Goal: Transaction & Acquisition: Purchase product/service

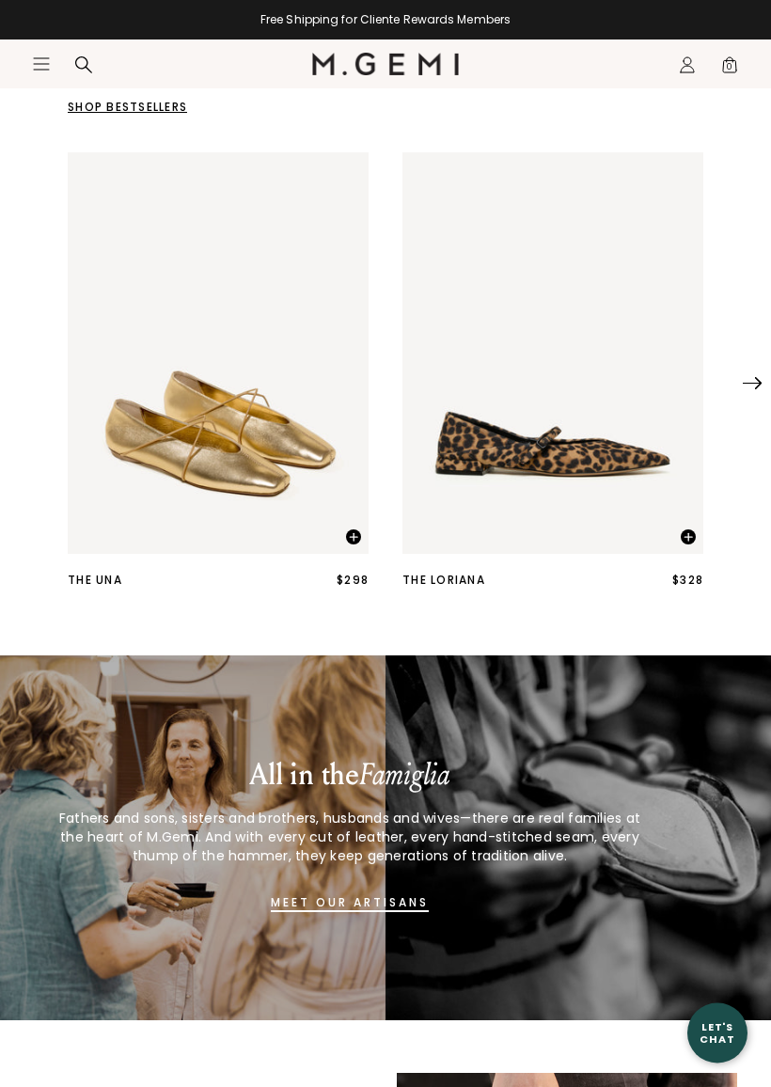
scroll to position [544, 0]
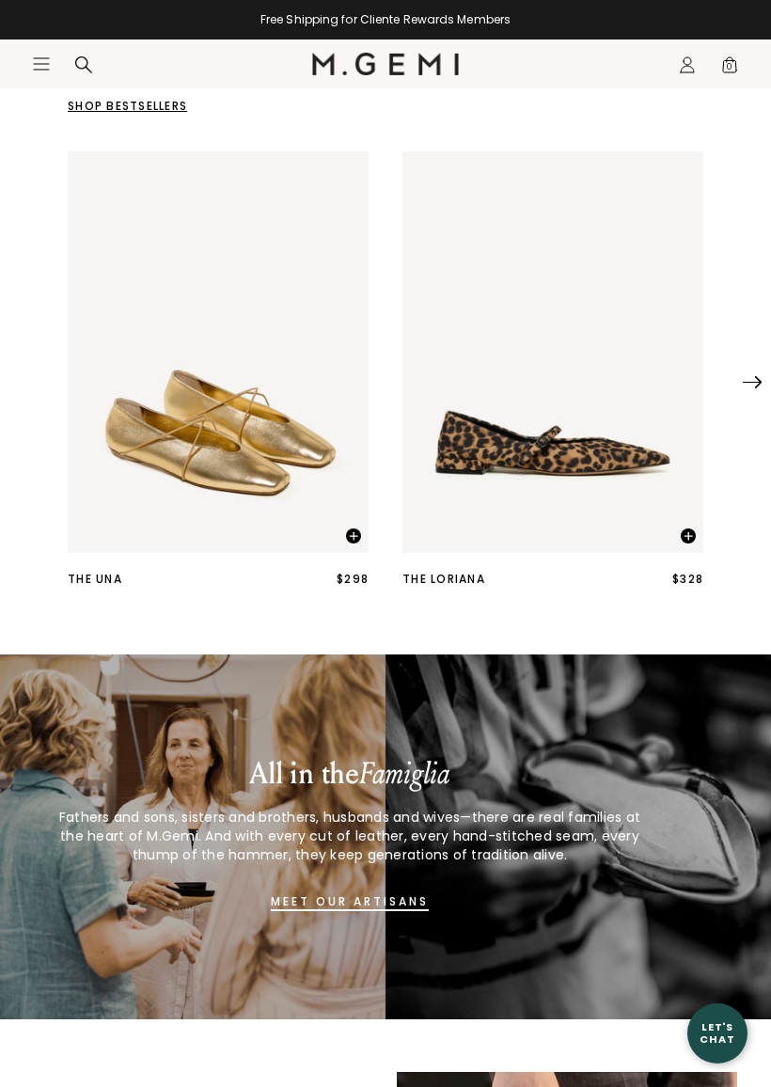
click at [747, 388] on img at bounding box center [752, 382] width 19 height 12
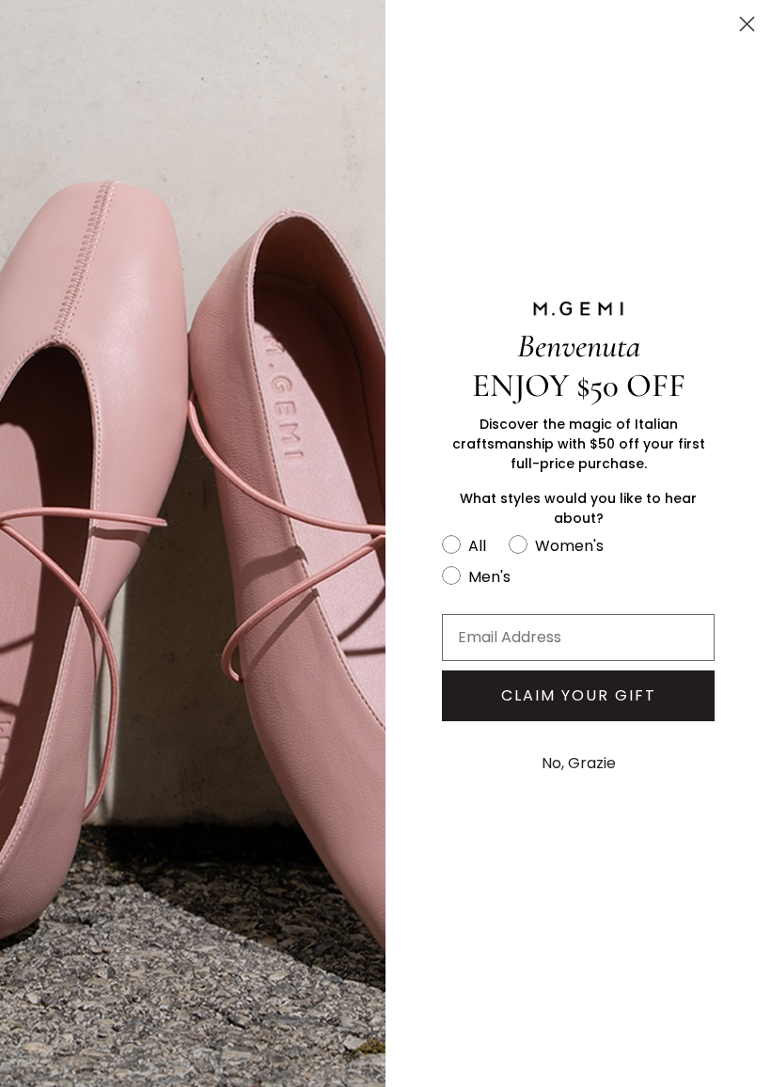
click at [524, 554] on circle "FULLSCREEN Form" at bounding box center [518, 545] width 18 height 18
click at [442, 533] on input "Women's" at bounding box center [441, 532] width 1 height 1
radio input "true"
click at [743, 16] on circle "Close dialog" at bounding box center [746, 23] width 31 height 31
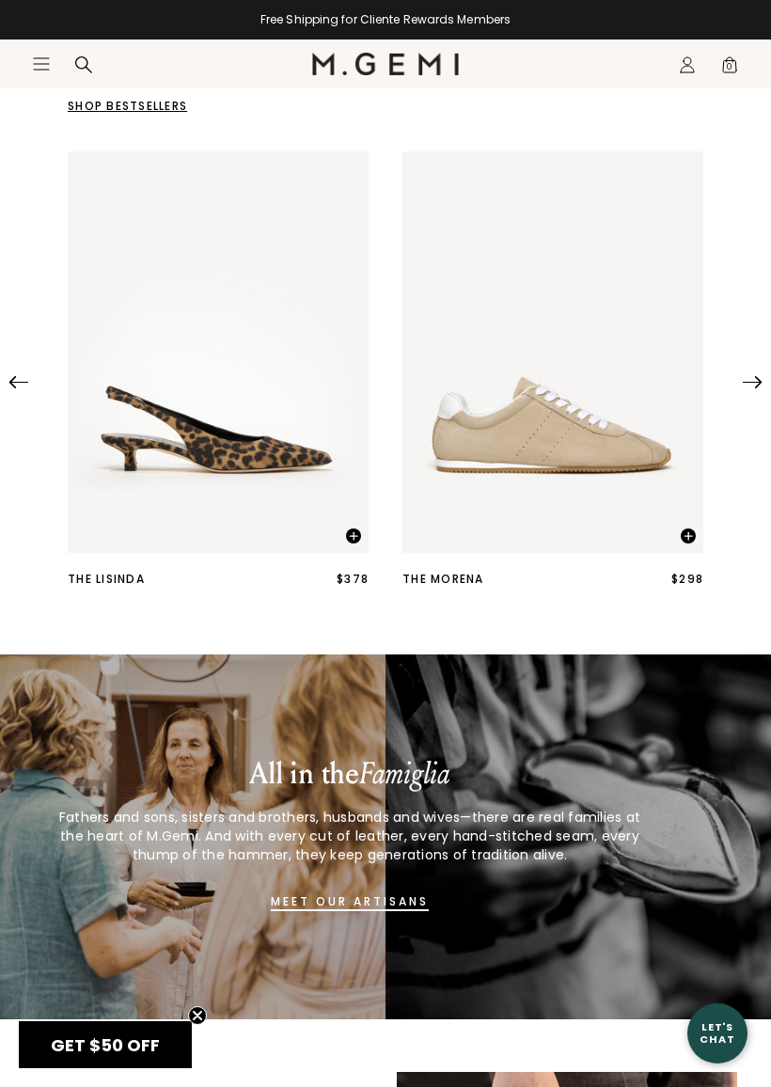
click at [572, 456] on img "2 / 25" at bounding box center [552, 351] width 301 height 401
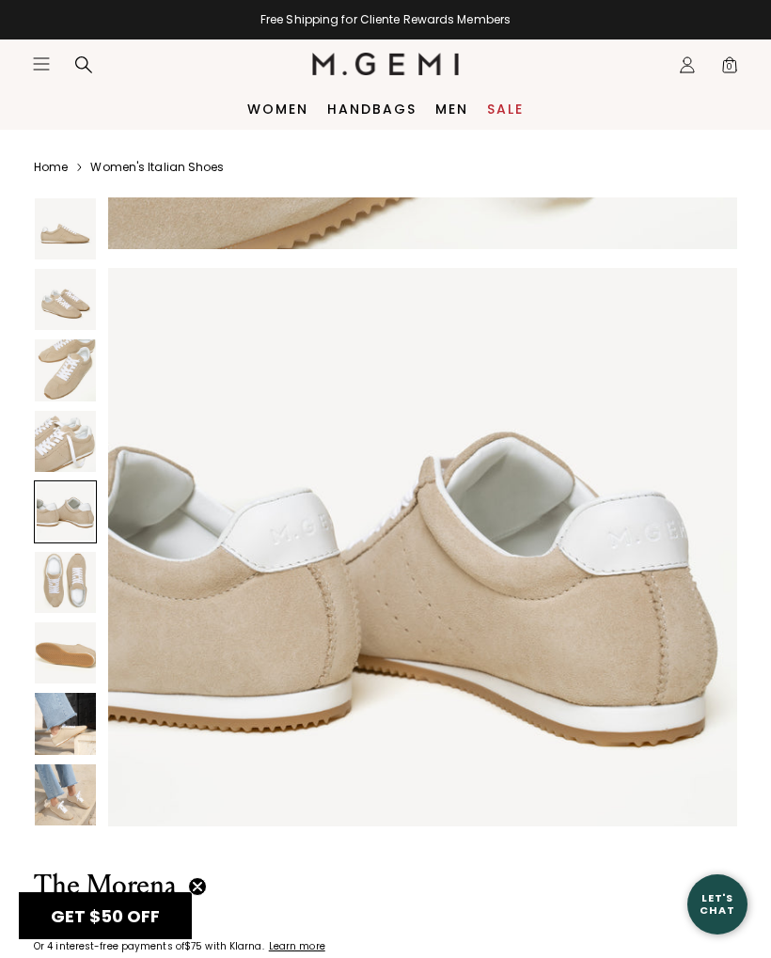
scroll to position [2521, 0]
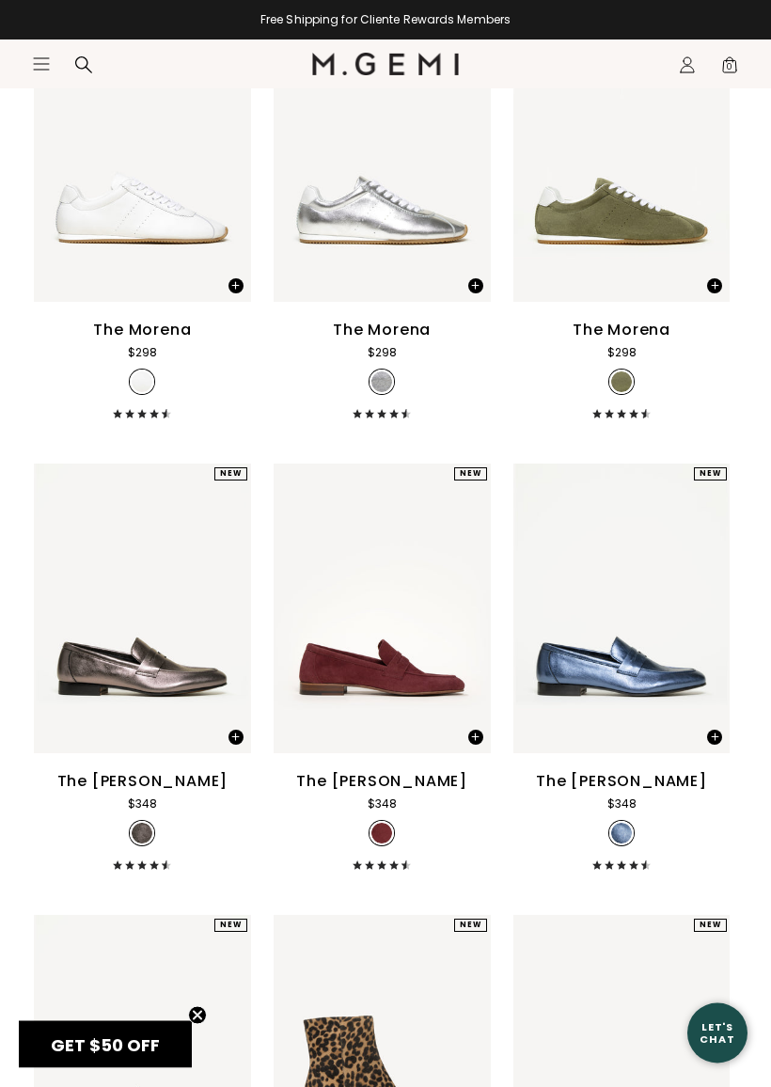
scroll to position [11572, 0]
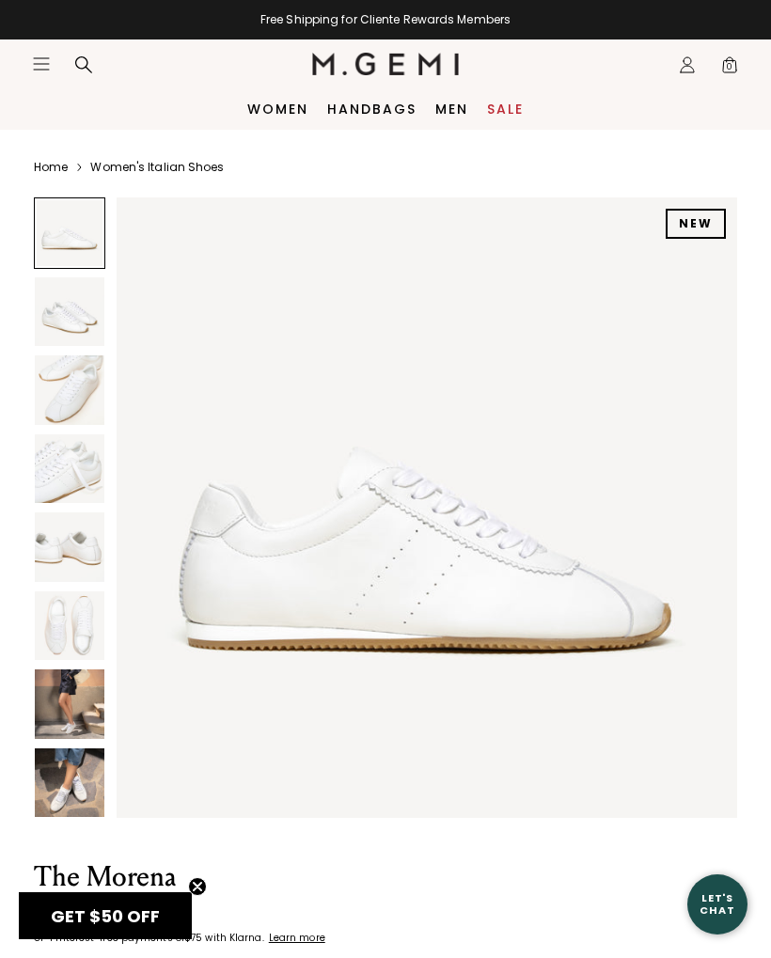
click at [87, 789] on img at bounding box center [70, 783] width 70 height 70
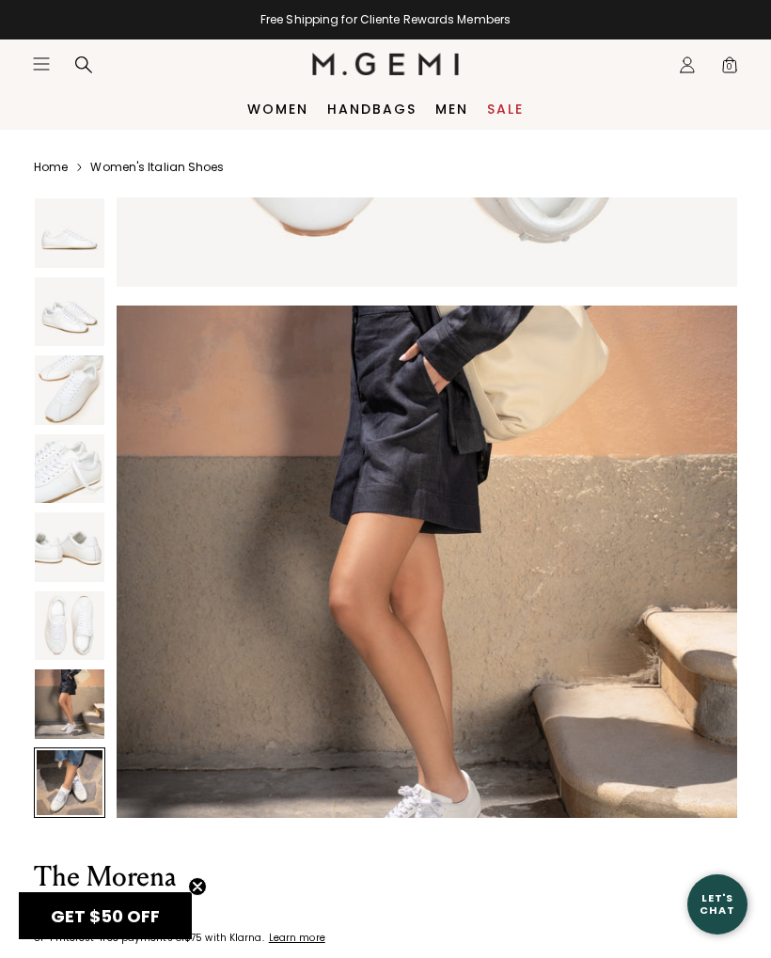
scroll to position [4477, 0]
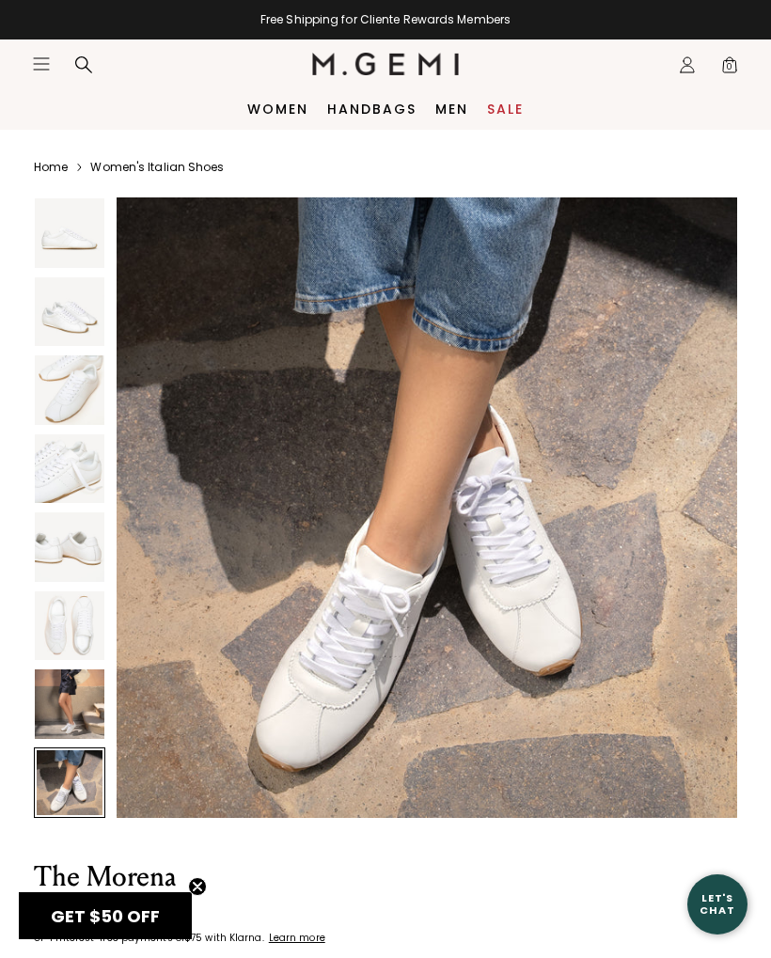
click at [80, 714] on img at bounding box center [70, 704] width 70 height 70
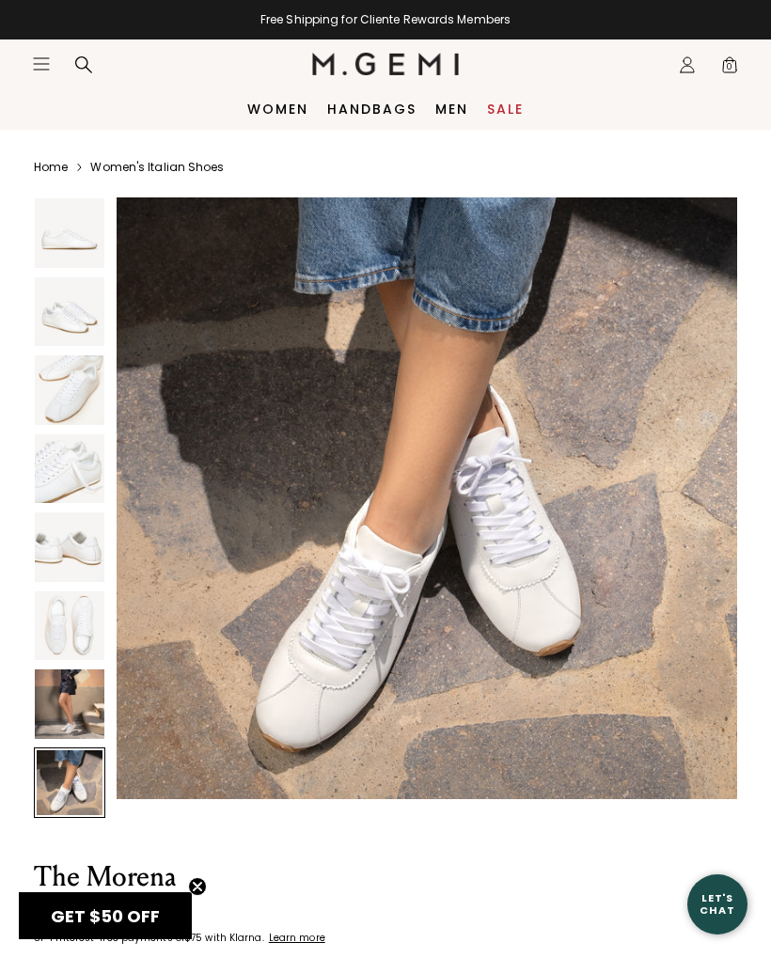
scroll to position [4497, 0]
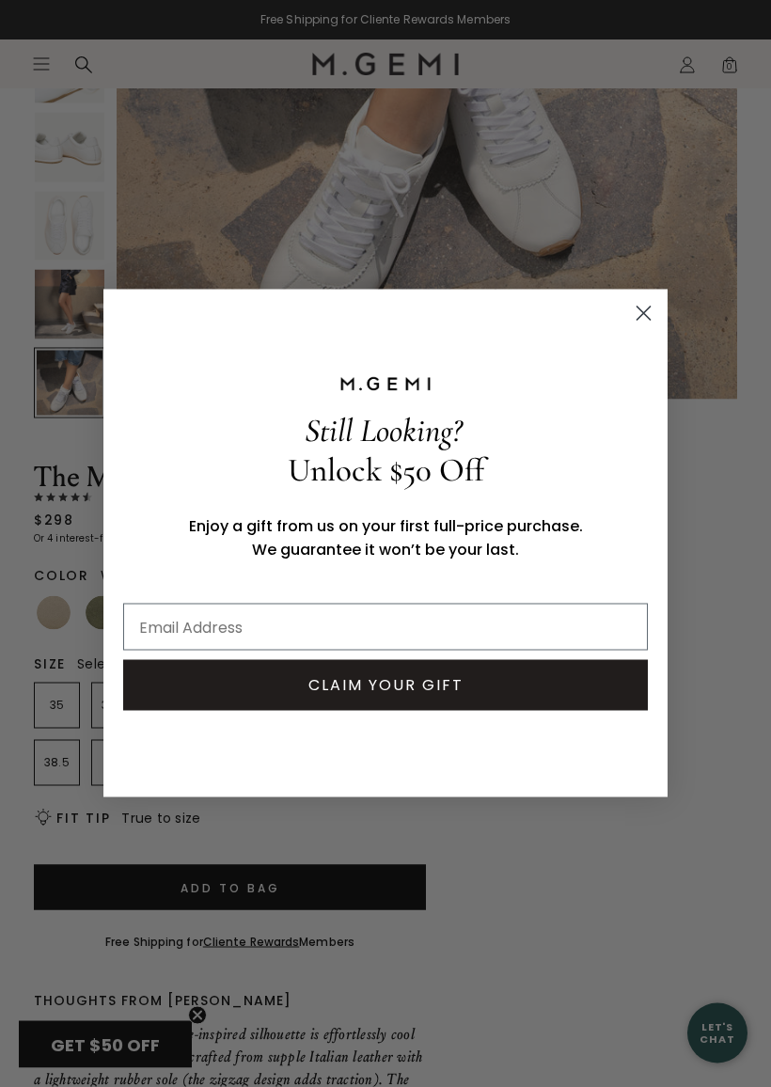
click at [627, 314] on icon "Close dialog" at bounding box center [643, 313] width 33 height 33
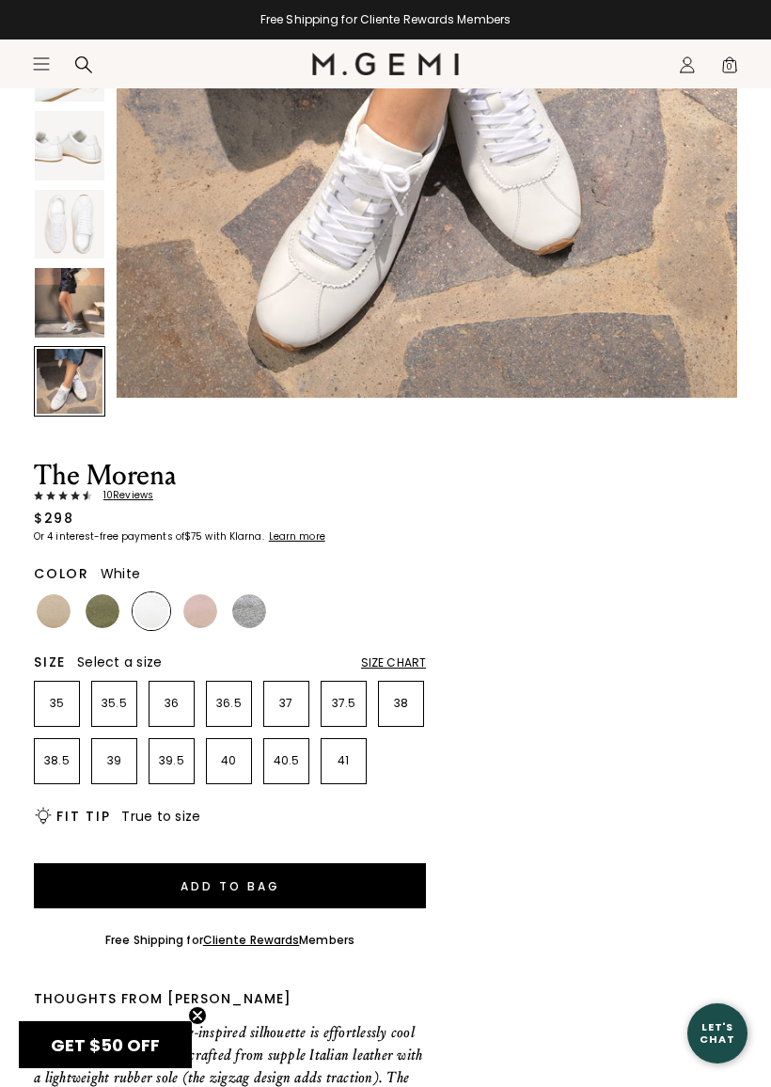
click at [410, 660] on div "Size Chart" at bounding box center [393, 662] width 65 height 15
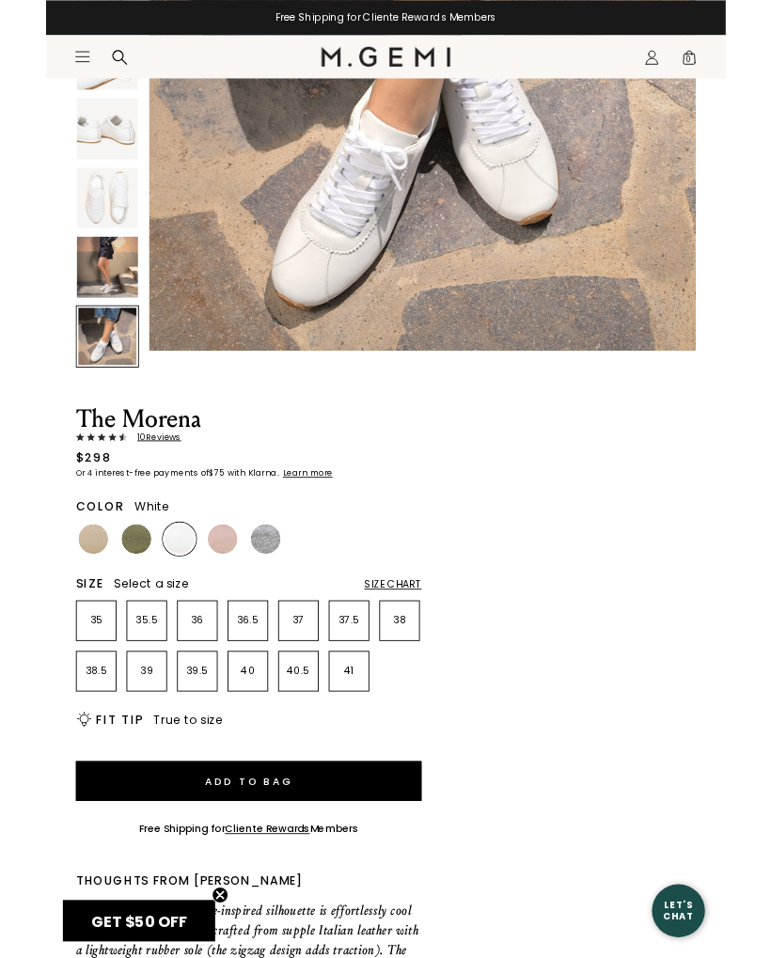
scroll to position [0, 0]
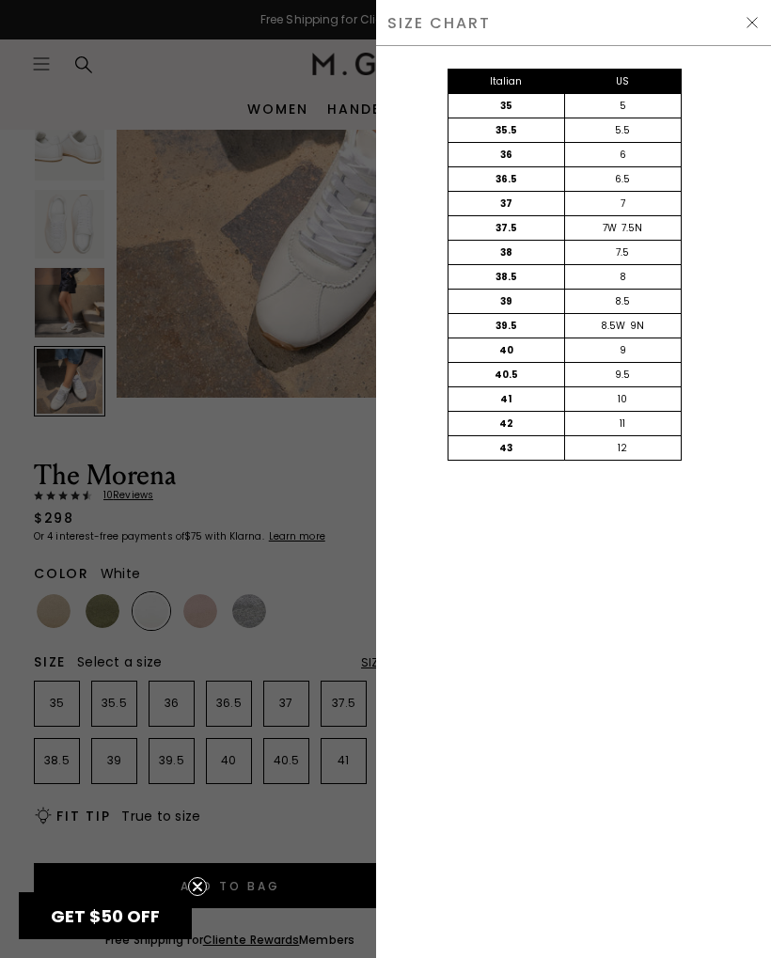
click at [746, 17] on img at bounding box center [751, 22] width 15 height 15
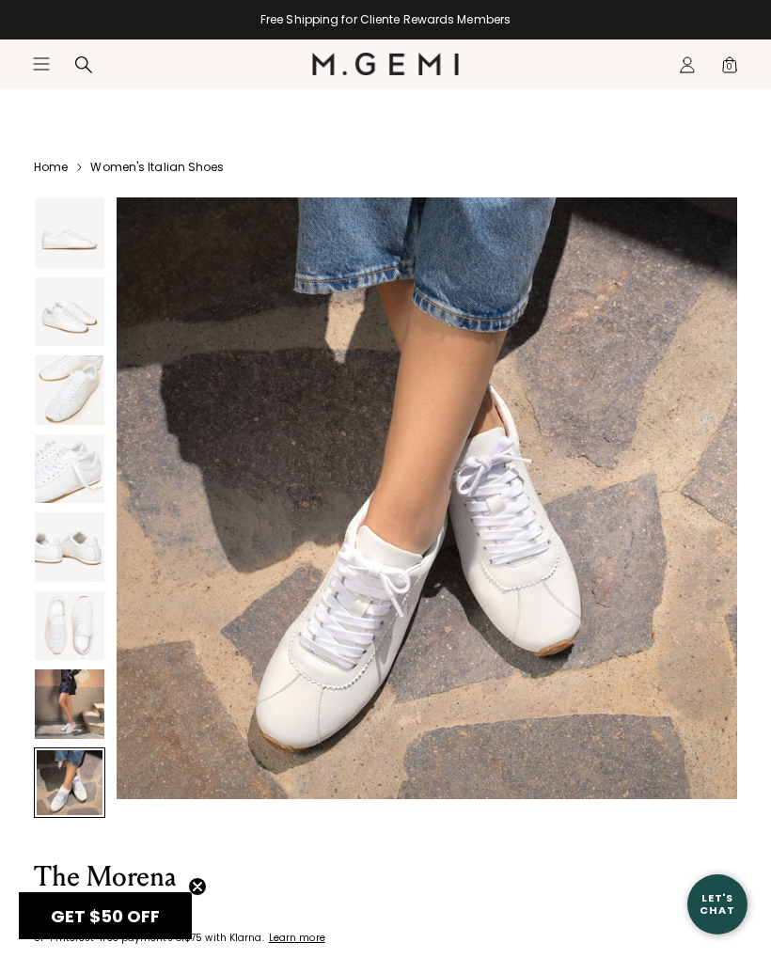
scroll to position [401, 0]
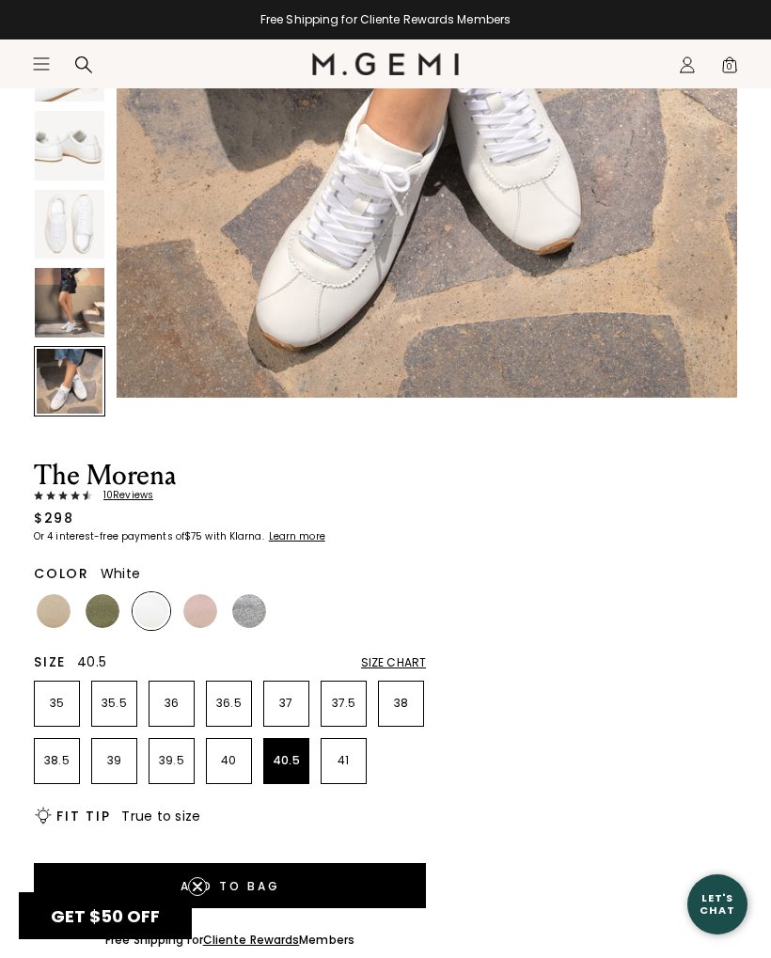
click at [289, 761] on p "40.5" at bounding box center [286, 760] width 44 height 15
